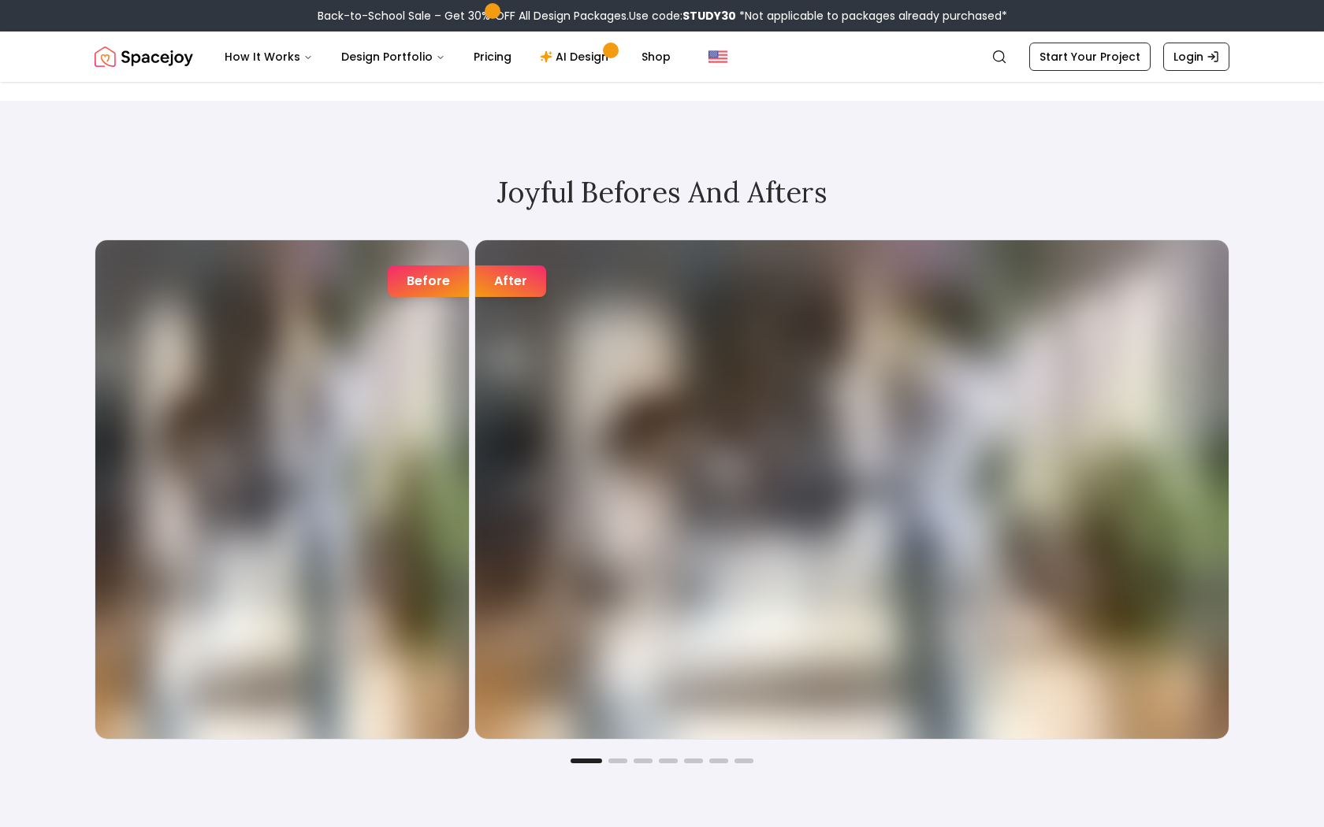
scroll to position [2701, 0]
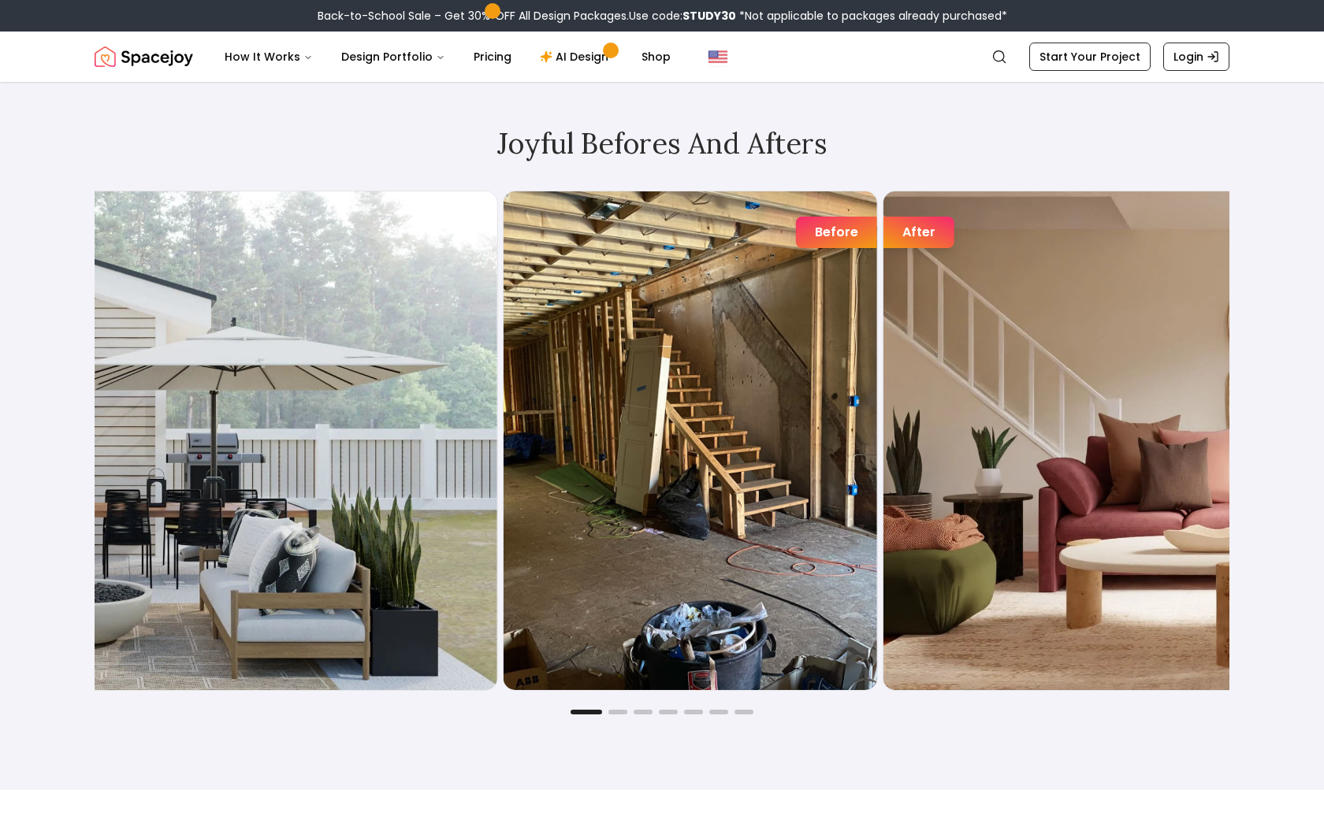
click at [1261, 348] on div "Joyful Befores and Afters Before After Before After Before After Before After B…" at bounding box center [662, 421] width 1210 height 738
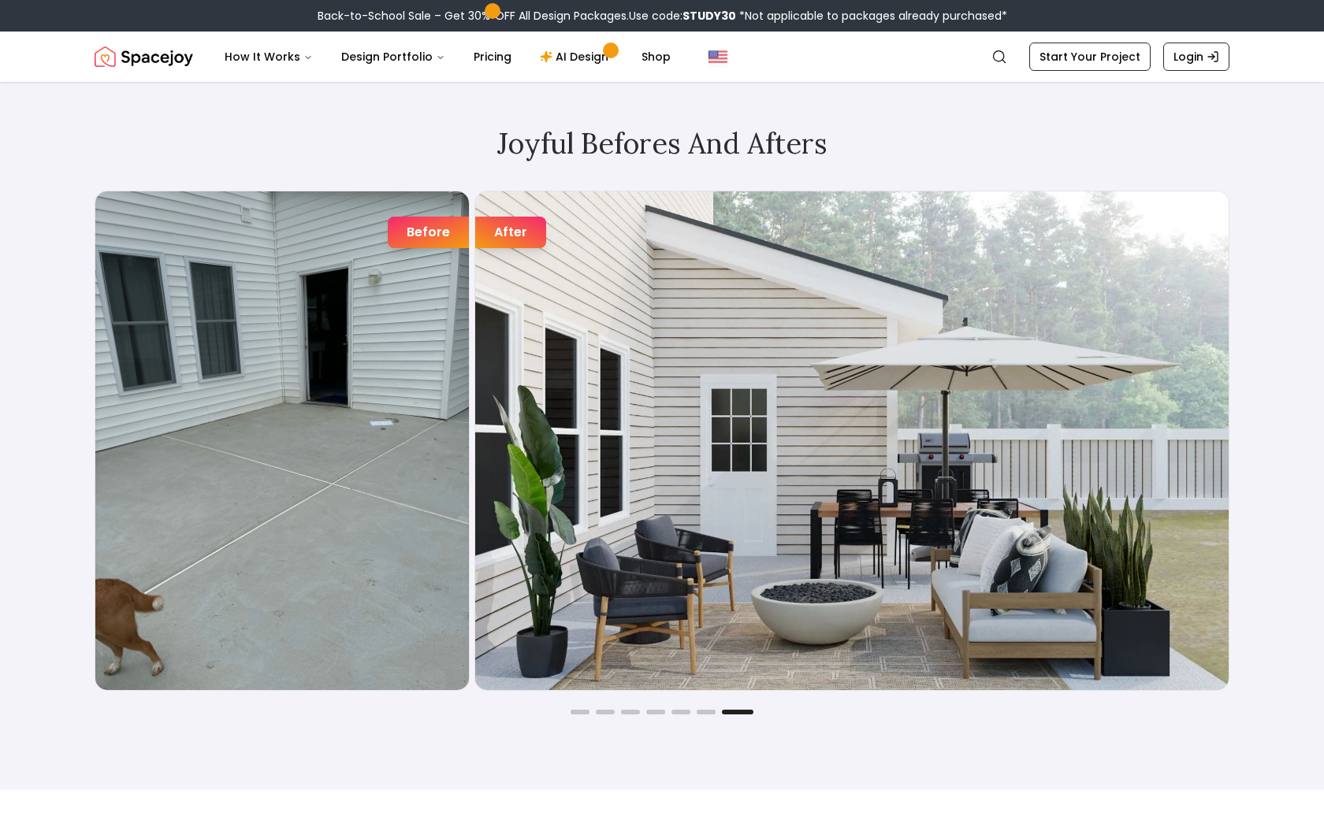
click at [444, 232] on div "Before" at bounding box center [428, 233] width 81 height 32
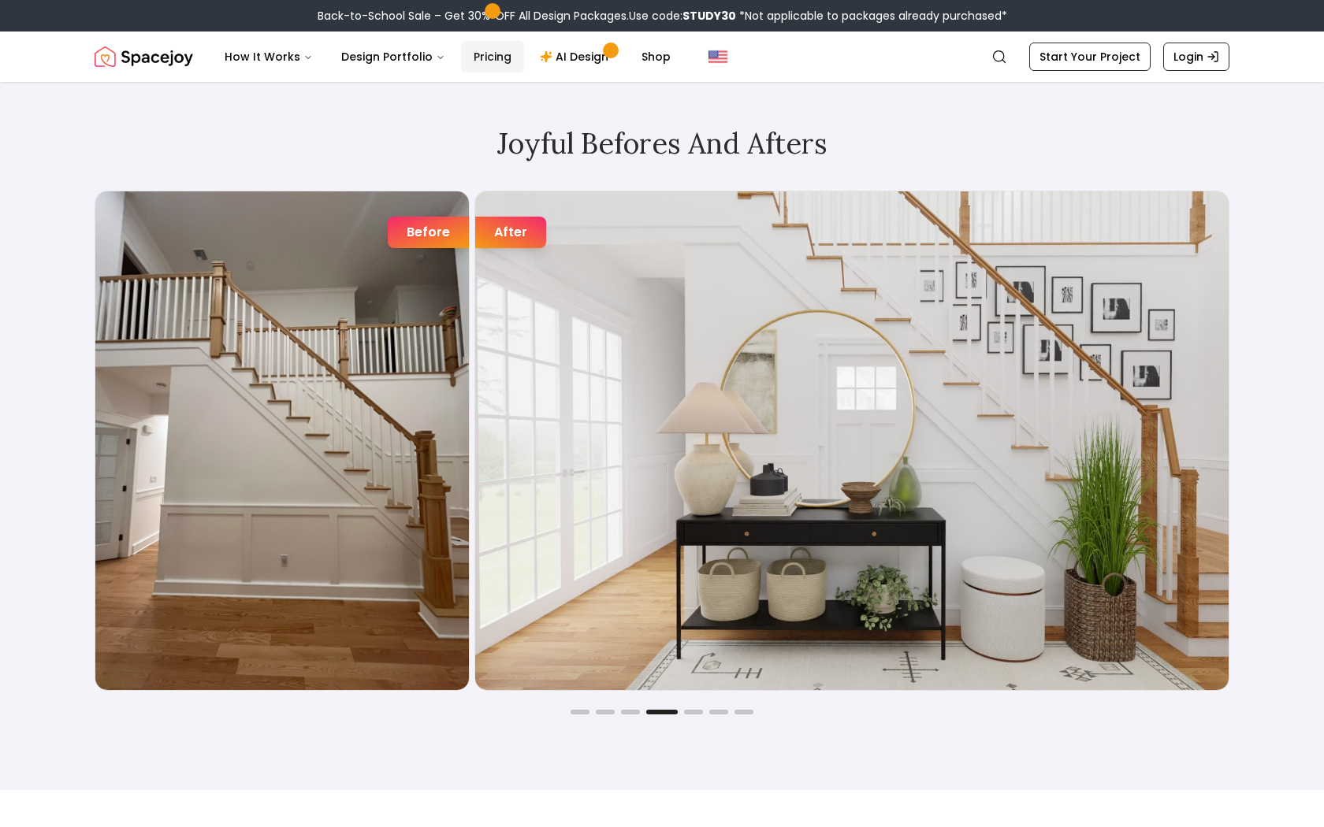
click at [489, 55] on link "Pricing" at bounding box center [492, 57] width 63 height 32
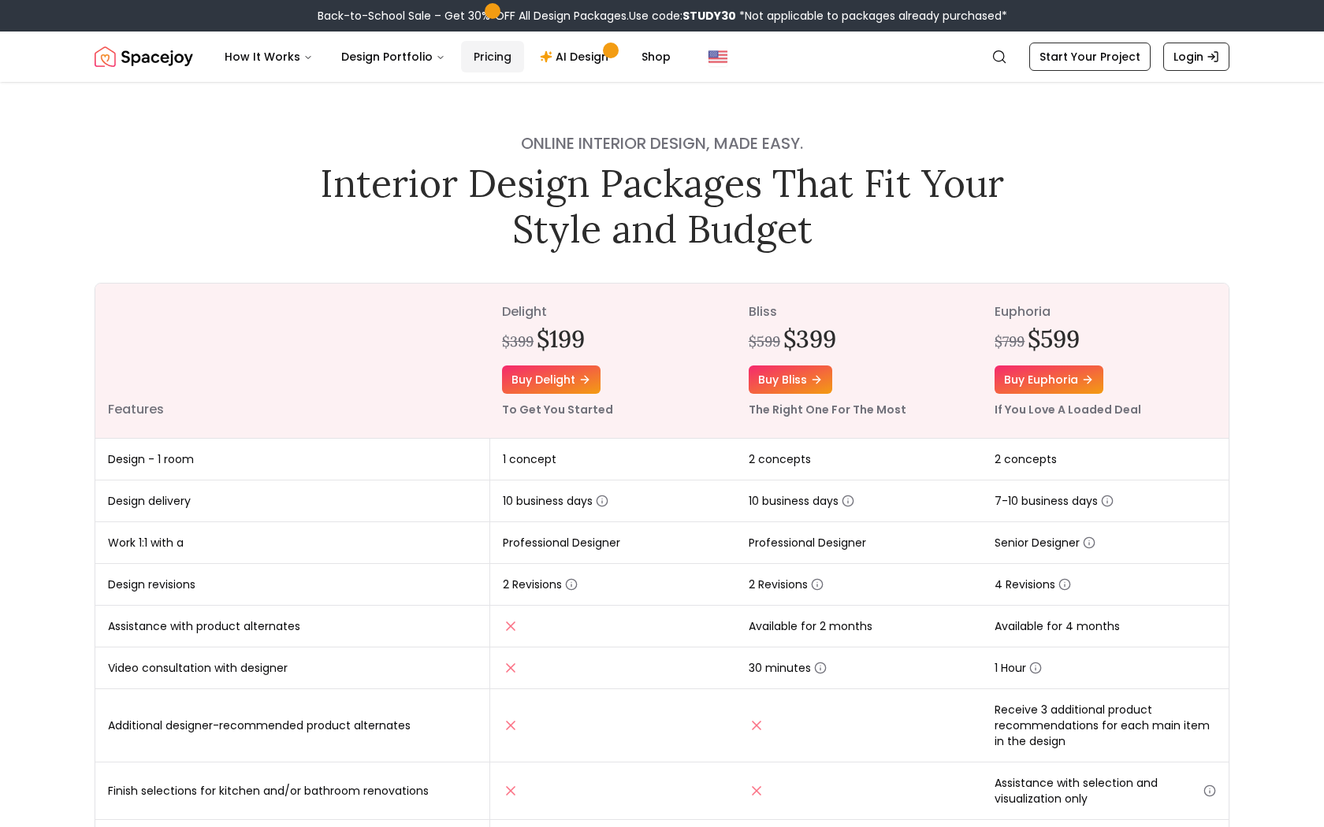
scroll to position [1, 0]
click at [556, 59] on link "AI Design" at bounding box center [576, 57] width 99 height 32
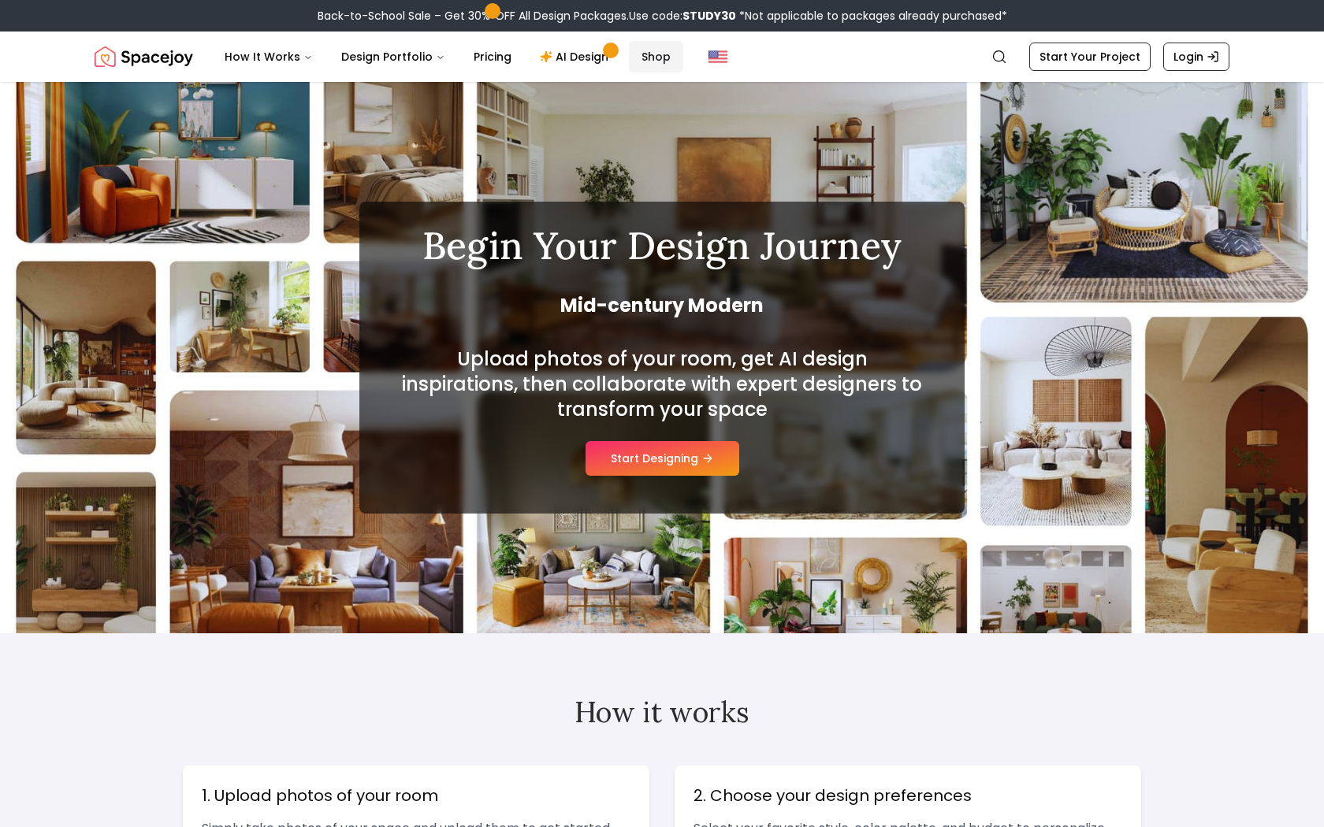
click at [660, 67] on link "Shop" at bounding box center [656, 57] width 54 height 32
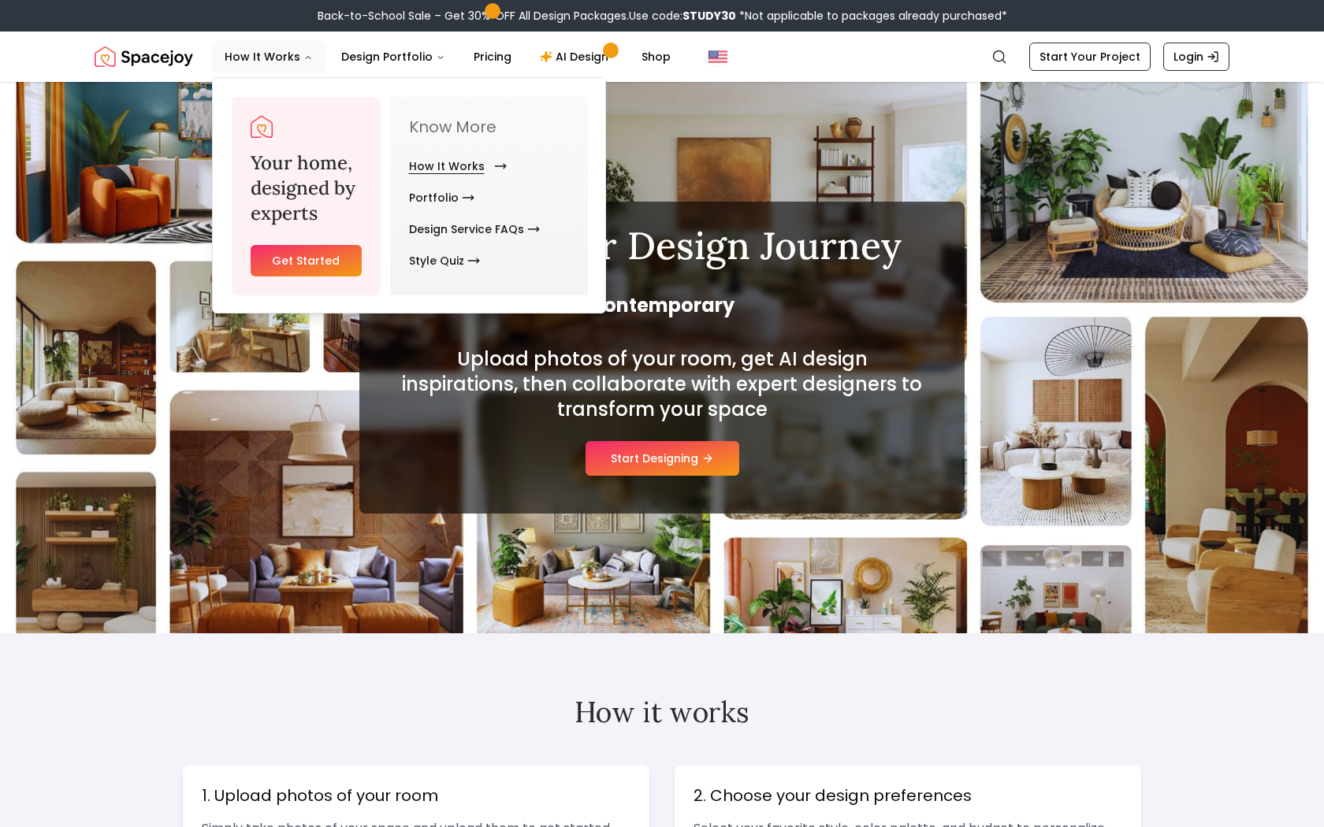
click at [464, 164] on link "How It Works" at bounding box center [454, 167] width 91 height 32
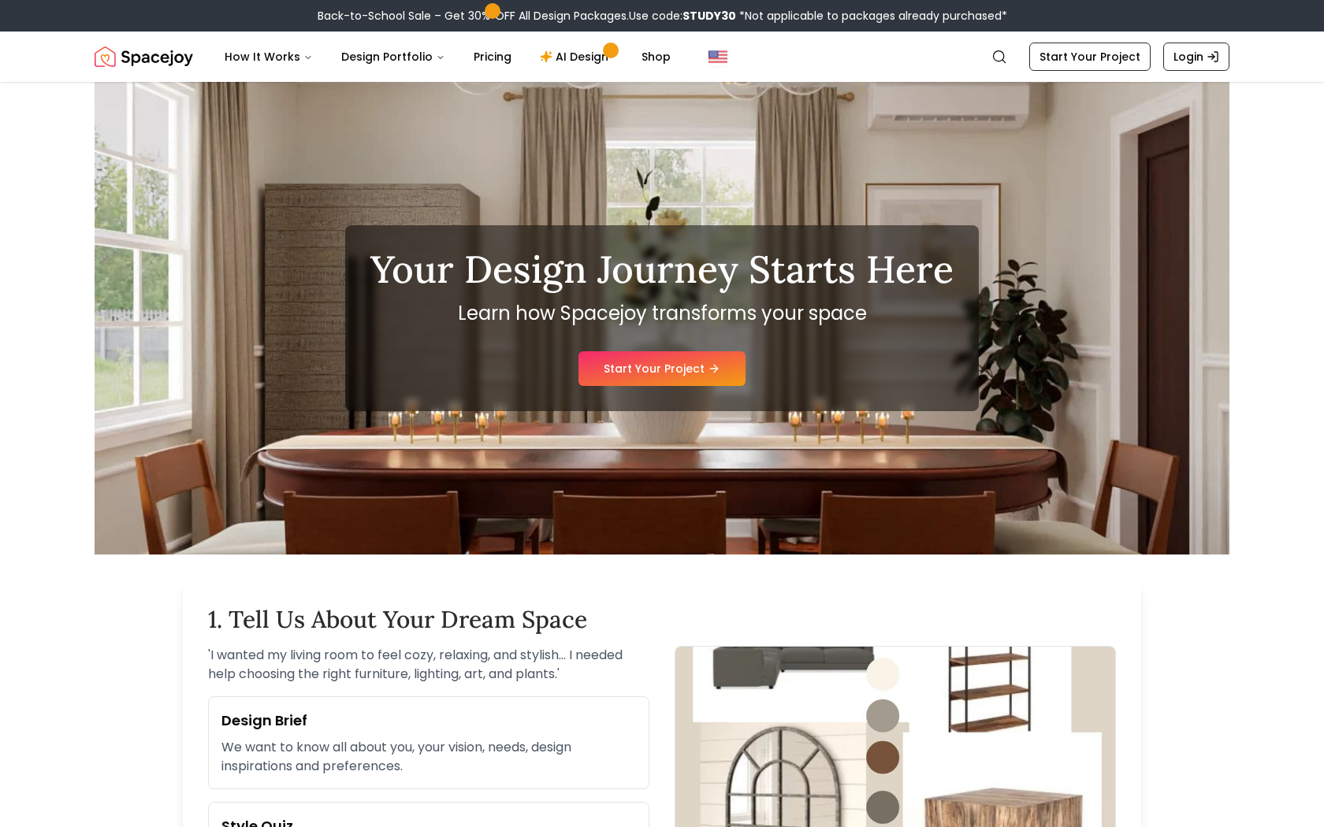
click at [121, 55] on img "Spacejoy" at bounding box center [144, 57] width 99 height 32
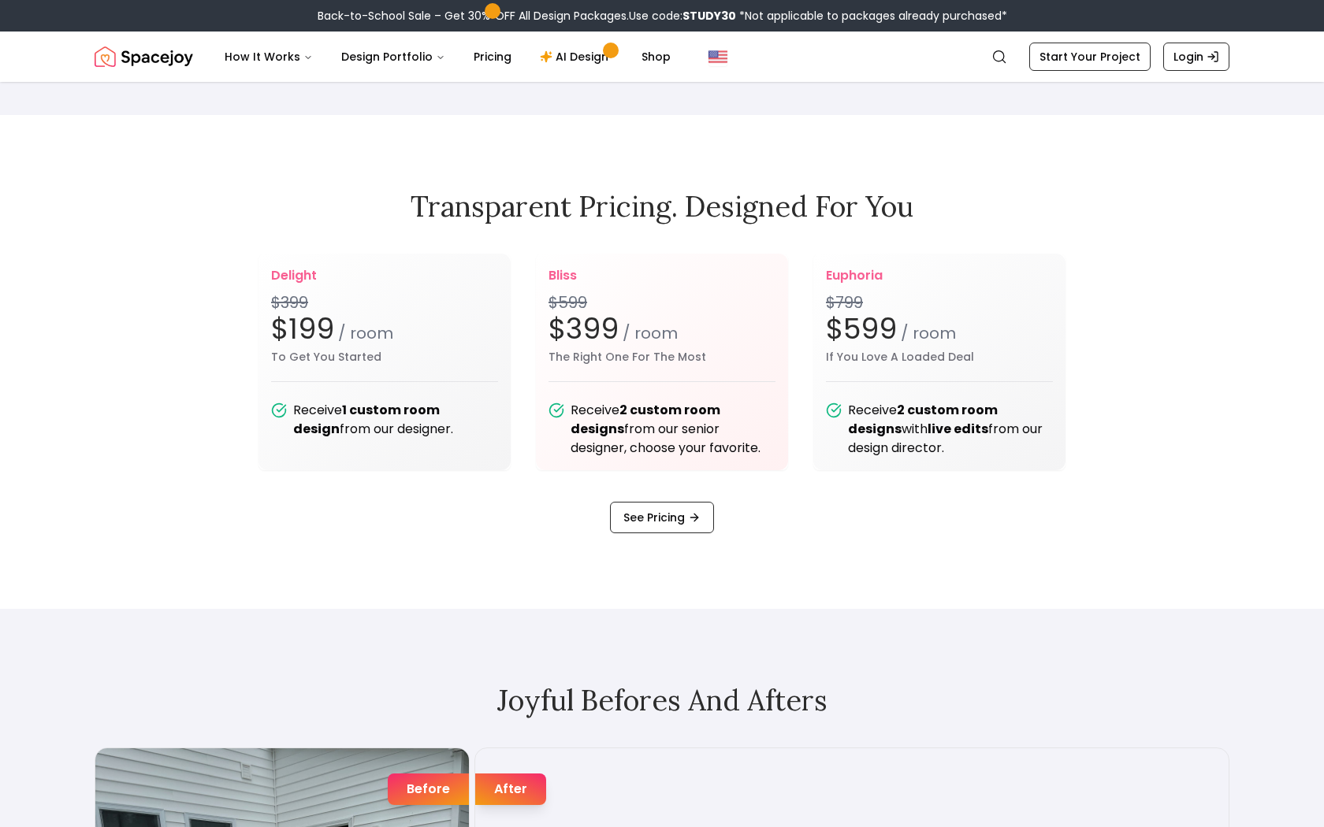
scroll to position [2262, 0]
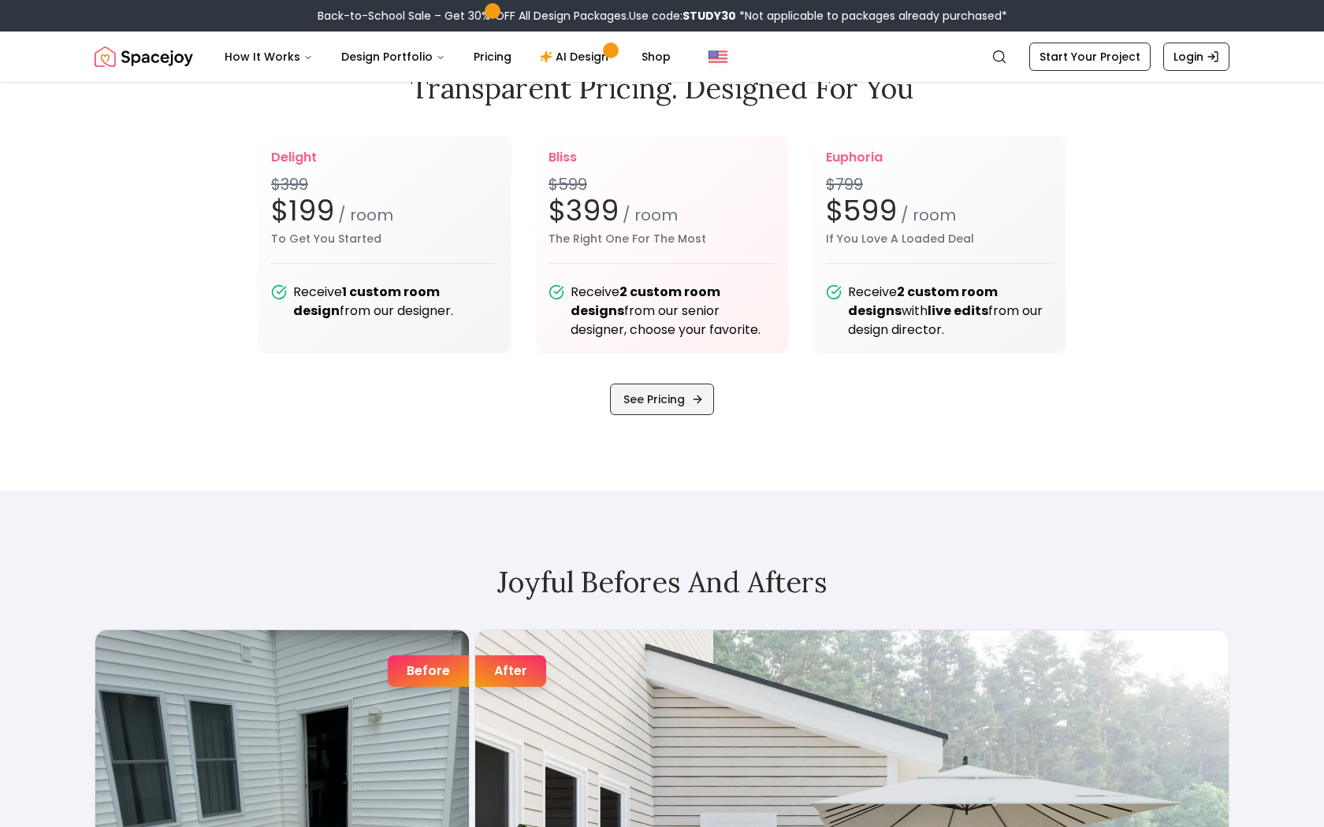
click at [683, 402] on link "See Pricing" at bounding box center [662, 400] width 104 height 32
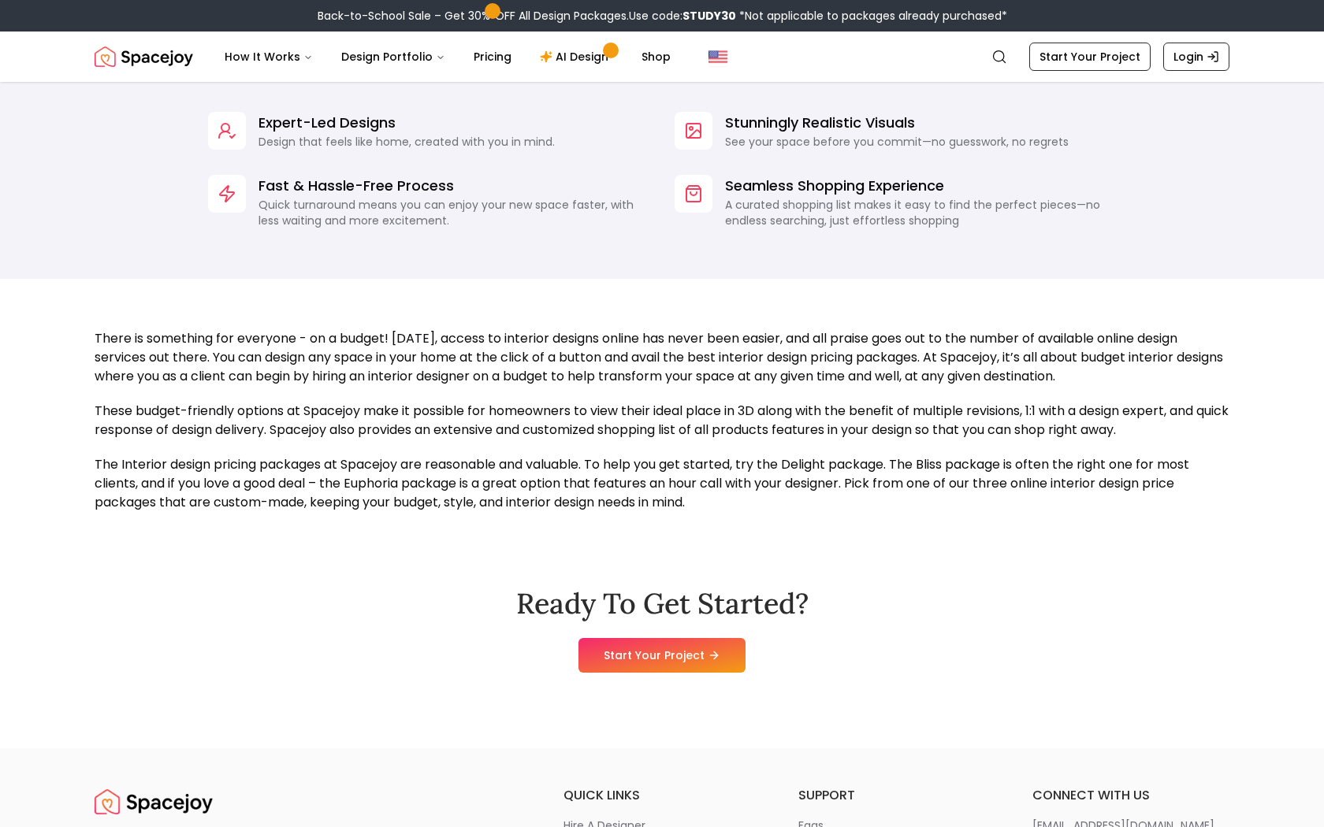
scroll to position [1264, 0]
